Goal: Task Accomplishment & Management: Complete application form

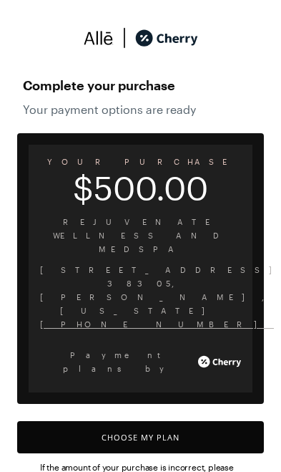
scroll to position [6, 0]
click at [192, 421] on button "Choose My Plan" at bounding box center [140, 437] width 247 height 32
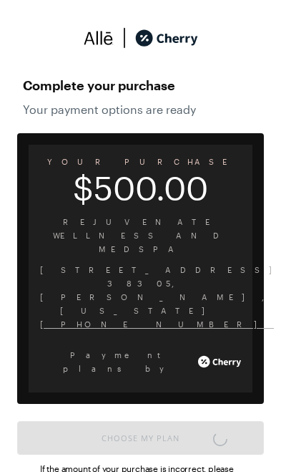
scroll to position [1183, 0]
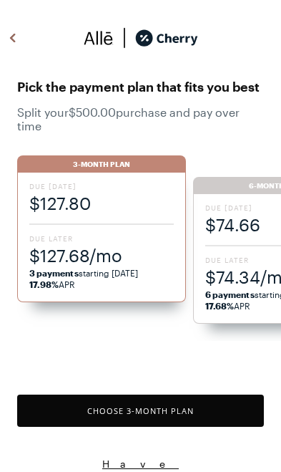
click at [247, 253] on div "Due [DATE] $74.66 Due Later $74.34/mo 6 payments starting [DATE] 17.68% APR" at bounding box center [277, 259] width 169 height 130
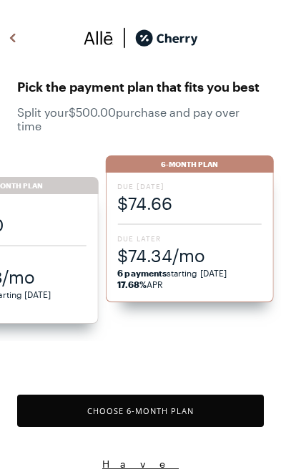
click at [210, 419] on button "Choose 6 -Month Plan" at bounding box center [140, 410] width 247 height 32
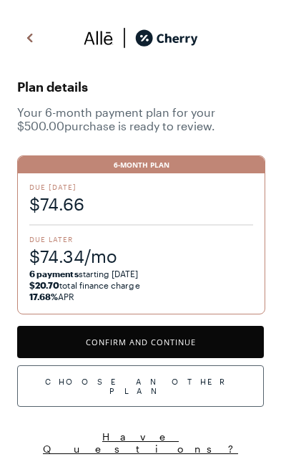
click at [207, 344] on button "Confirm and Continue" at bounding box center [140, 342] width 247 height 32
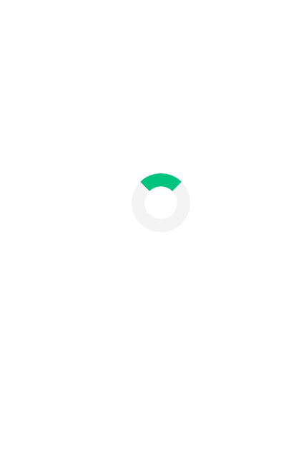
scroll to position [59, 0]
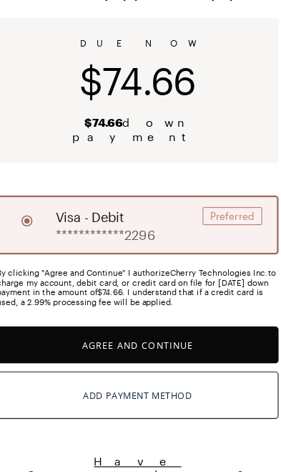
click at [176, 344] on button "Agree and Continue" at bounding box center [140, 360] width 247 height 32
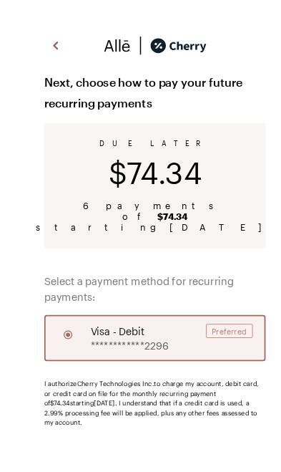
scroll to position [54, 0]
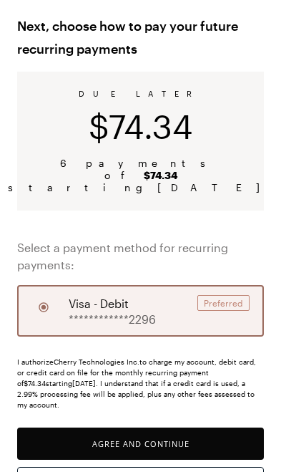
click at [213, 427] on button "Agree and Continue" at bounding box center [140, 443] width 247 height 32
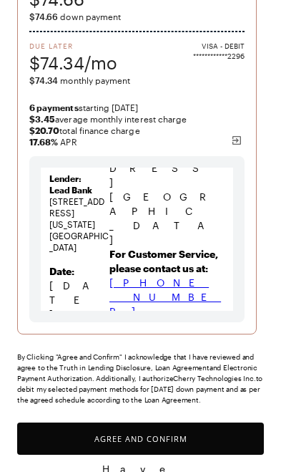
scroll to position [211, 0]
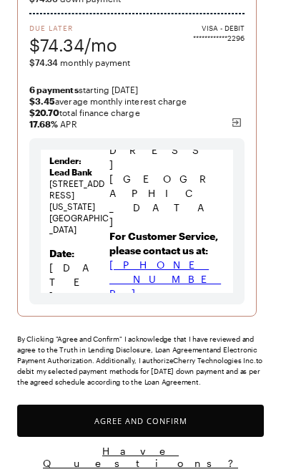
click at [198, 422] on button "Agree and Confirm" at bounding box center [140, 420] width 247 height 32
